Goal: Check status

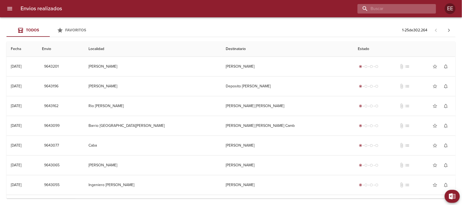
click at [399, 9] on input "buscar" at bounding box center [392, 8] width 69 height 9
click at [397, 9] on input "buscar" at bounding box center [392, 8] width 69 height 9
paste input "[PERSON_NAME] [PERSON_NAME]"
type input "[PERSON_NAME] [PERSON_NAME]"
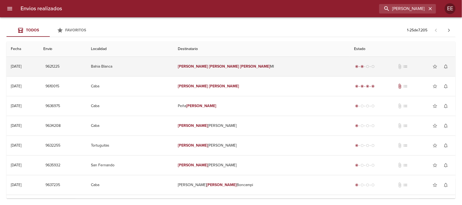
click at [273, 63] on td "[PERSON_NAME] [PERSON_NAME]" at bounding box center [262, 66] width 176 height 19
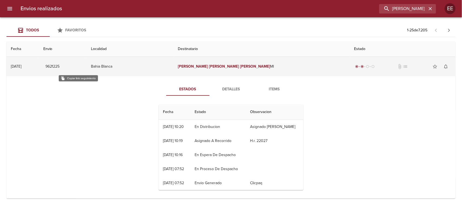
click at [60, 65] on span "9621225" at bounding box center [52, 66] width 14 height 7
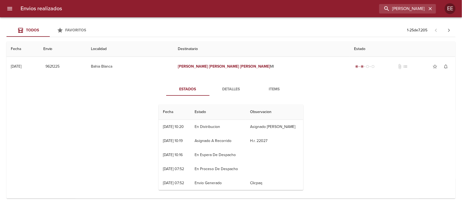
click at [221, 90] on span "Detalles" at bounding box center [231, 89] width 37 height 7
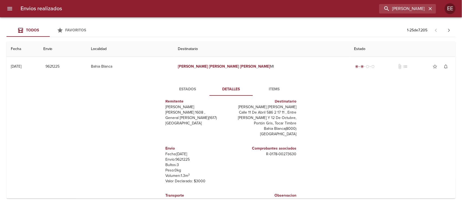
click at [185, 87] on span "Estados" at bounding box center [187, 89] width 37 height 7
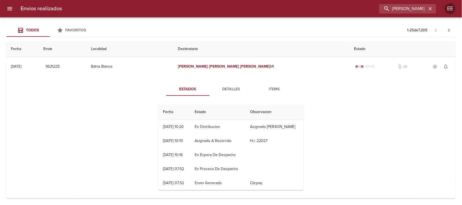
click at [6, 101] on td "Estados Detalles Items Fecha Estado Observacion 03/10 [DATE] 10:20 En Distribuc…" at bounding box center [230, 138] width 449 height 125
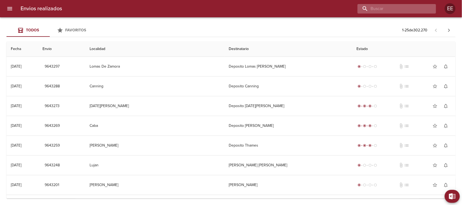
click at [396, 10] on input "buscar" at bounding box center [392, 8] width 69 height 9
paste input "[PERSON_NAME]"
type input "[PERSON_NAME]"
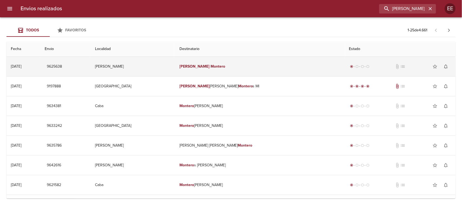
click at [273, 69] on td "[PERSON_NAME]" at bounding box center [259, 66] width 169 height 19
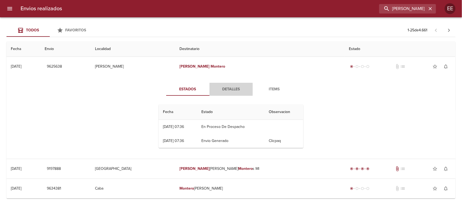
click at [224, 86] on span "Detalles" at bounding box center [231, 89] width 37 height 7
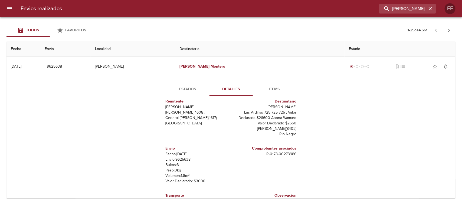
click at [268, 91] on span "Items" at bounding box center [274, 89] width 37 height 7
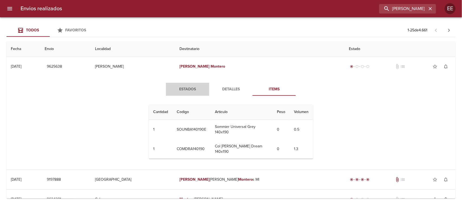
click at [177, 89] on span "Estados" at bounding box center [187, 89] width 37 height 7
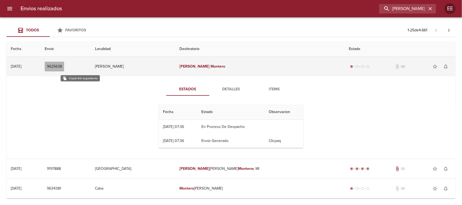
click at [62, 67] on span "9625638" at bounding box center [54, 66] width 15 height 7
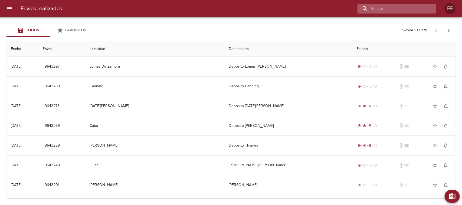
click at [398, 8] on input "buscar" at bounding box center [392, 8] width 69 height 9
paste input "Julio Montero"
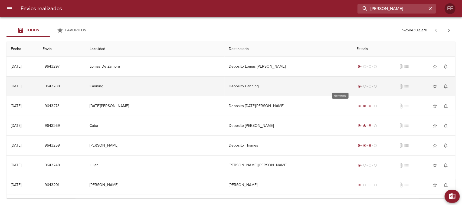
type input "Julio Montero"
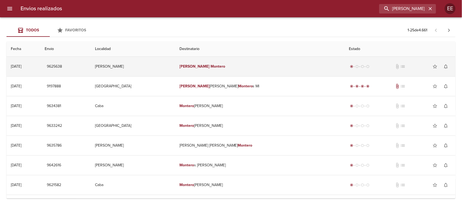
click at [274, 73] on td "Julio Montero" at bounding box center [259, 66] width 169 height 19
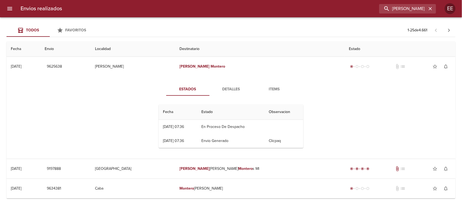
click at [227, 97] on div "Estados Detalles Items Fecha Estado Observacion 01/10 01/10/2025 07:36 En Proce…" at bounding box center [231, 118] width 157 height 70
click at [230, 90] on span "Detalles" at bounding box center [231, 89] width 37 height 7
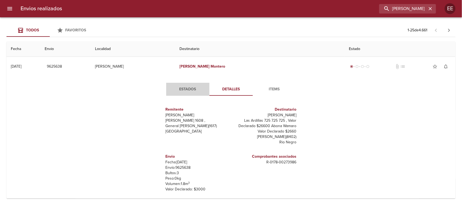
click at [187, 87] on span "Estados" at bounding box center [187, 89] width 37 height 7
